Goal: Task Accomplishment & Management: Use online tool/utility

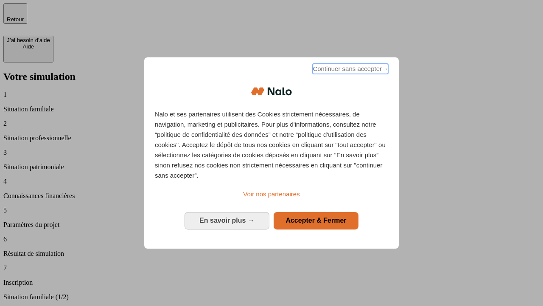
click at [350, 70] on span "Continuer sans accepter →" at bounding box center [351, 69] width 76 height 10
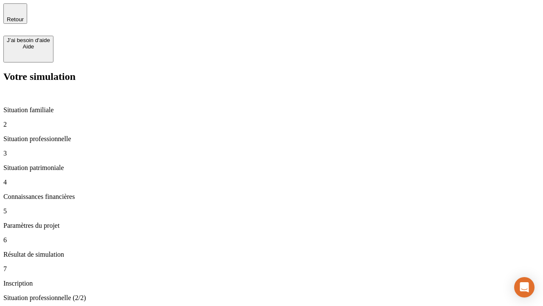
type input "30 000"
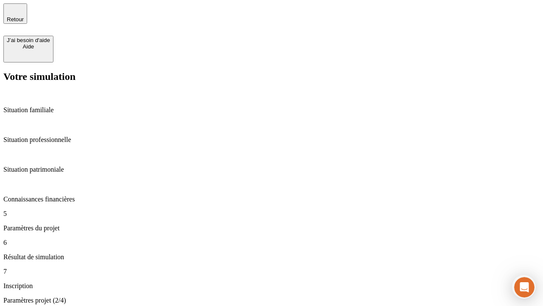
type input "25"
type input "5"
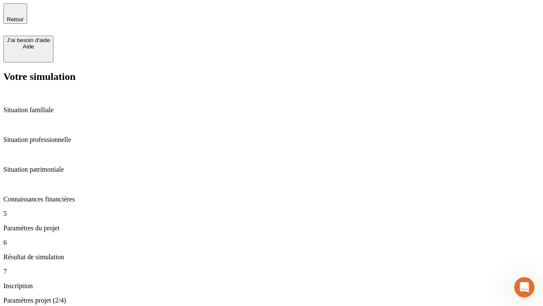
type input "1 000"
type input "640"
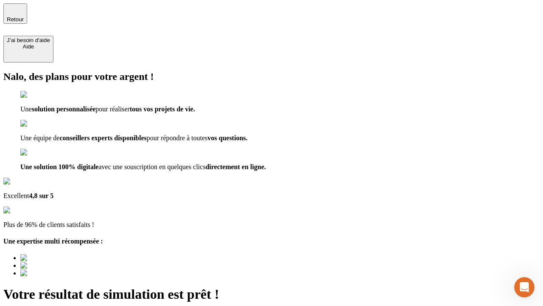
type input "[EMAIL_ADDRESS][PERSON_NAME][DOMAIN_NAME]"
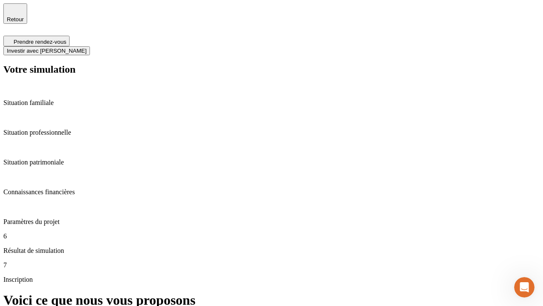
click at [87, 48] on span "Investir avec [PERSON_NAME]" at bounding box center [47, 51] width 80 height 6
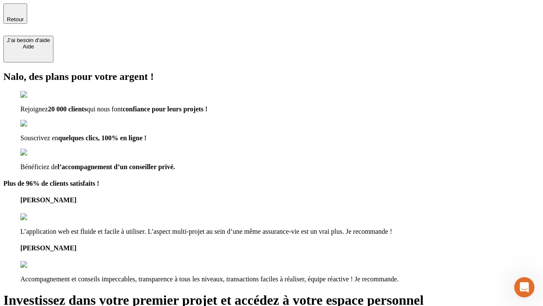
type input "[EMAIL_ADDRESS][PERSON_NAME][DOMAIN_NAME]"
